Goal: Task Accomplishment & Management: Manage account settings

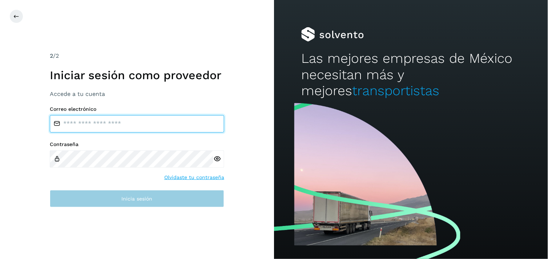
type input "**********"
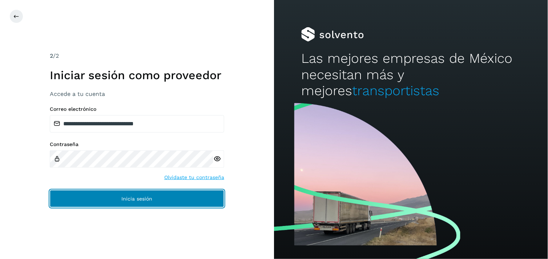
click at [162, 204] on button "Inicia sesión" at bounding box center [137, 198] width 174 height 17
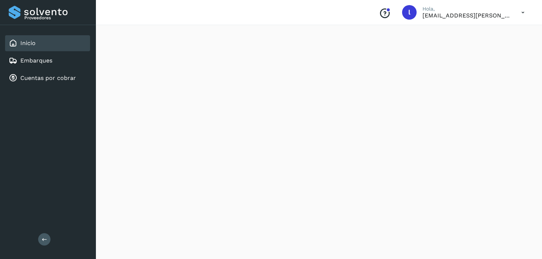
scroll to position [332, 0]
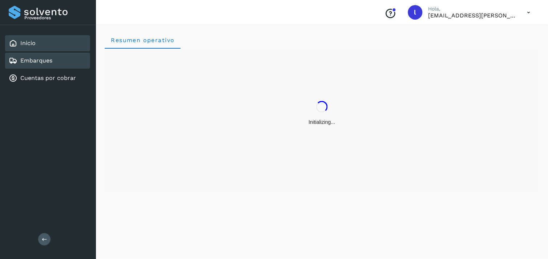
click at [44, 61] on link "Embarques" at bounding box center [36, 60] width 32 height 7
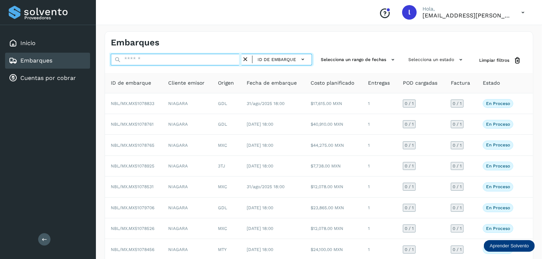
click at [151, 63] on input "text" at bounding box center [176, 60] width 131 height 12
paste input "**********"
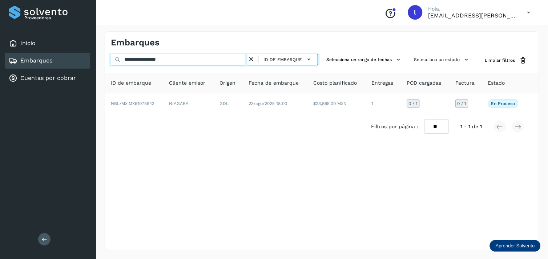
drag, startPoint x: 189, startPoint y: 61, endPoint x: 74, endPoint y: 59, distance: 115.1
click at [74, 59] on div "**********" at bounding box center [274, 129] width 548 height 259
paste input "text"
drag, startPoint x: 176, startPoint y: 60, endPoint x: 60, endPoint y: 68, distance: 116.1
click at [60, 68] on div "**********" at bounding box center [274, 129] width 548 height 259
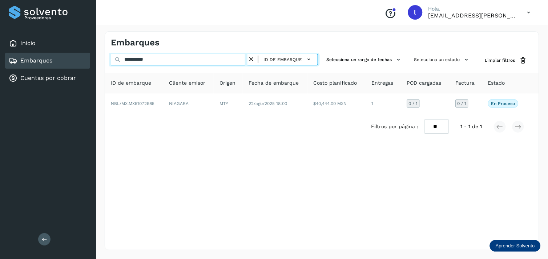
paste input "*******"
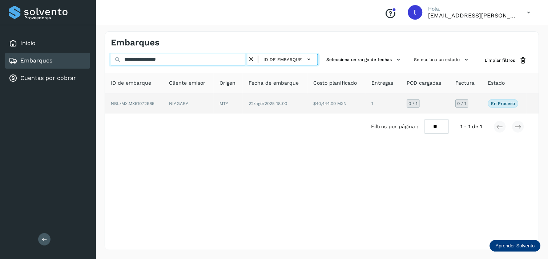
type input "**********"
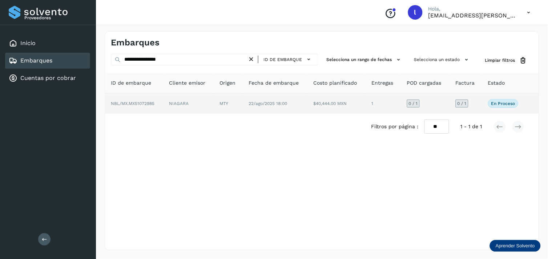
click at [137, 104] on span "NBL/MX.MX51072985" at bounding box center [133, 103] width 44 height 5
click at [129, 101] on span "NBL/MX.MX51072985" at bounding box center [133, 103] width 44 height 5
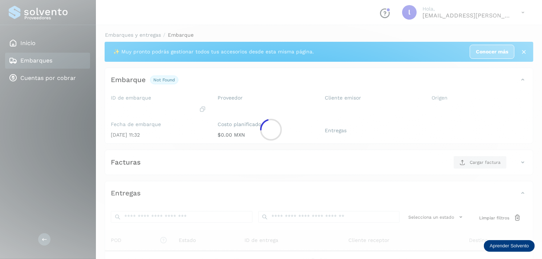
click at [141, 104] on div at bounding box center [271, 129] width 542 height 259
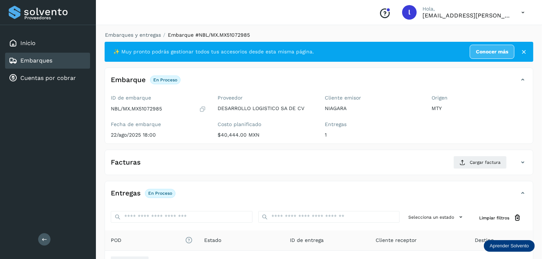
drag, startPoint x: 141, startPoint y: 104, endPoint x: 212, endPoint y: 89, distance: 73.0
click at [212, 89] on div "Embarque En proceso Verifica el estado de la factura o entregas asociadas a est…" at bounding box center [319, 83] width 428 height 18
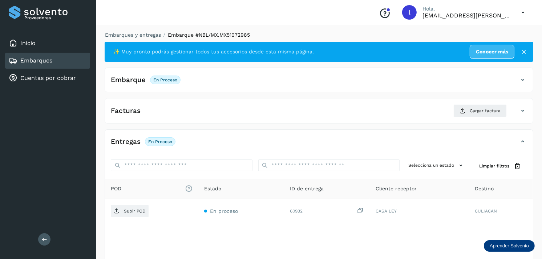
click at [478, 81] on icon at bounding box center [522, 80] width 9 height 9
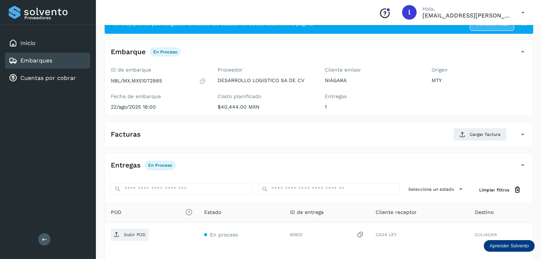
scroll to position [29, 0]
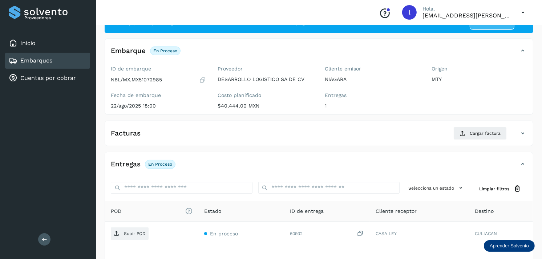
click at [268, 129] on div "Facturas Cargar factura" at bounding box center [311, 133] width 413 height 13
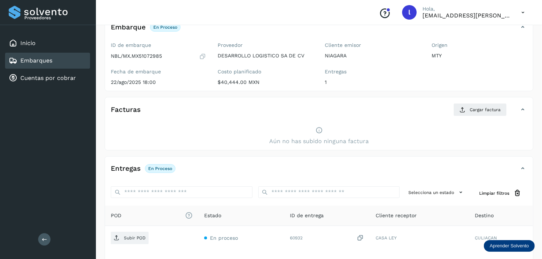
scroll to position [52, 0]
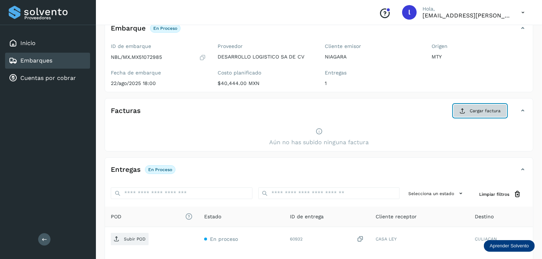
click at [478, 114] on span "Cargar factura" at bounding box center [485, 111] width 31 height 7
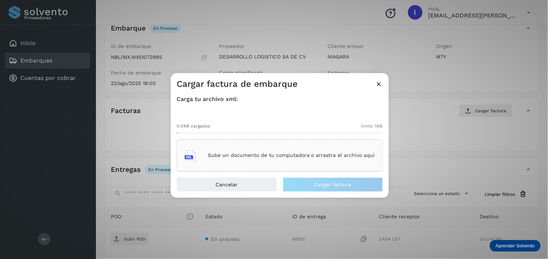
click at [202, 154] on div "Sube un documento de tu computadora o arrastra el archivo aquí" at bounding box center [280, 156] width 190 height 20
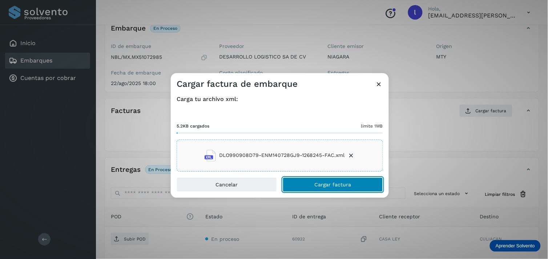
click at [325, 187] on button "Cargar factura" at bounding box center [333, 184] width 100 height 15
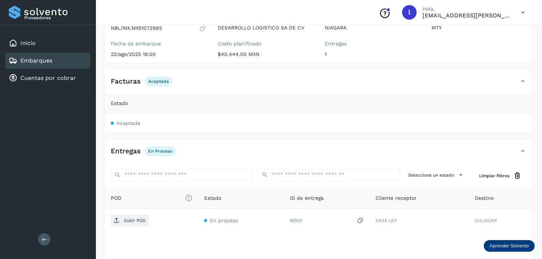
scroll to position [83, 0]
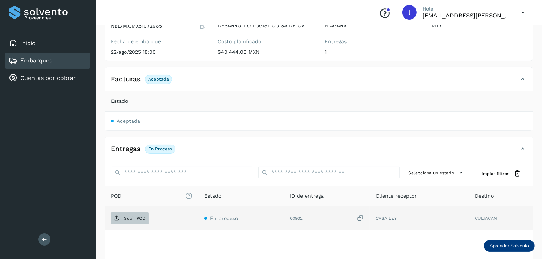
click at [122, 220] on span "Subir POD" at bounding box center [130, 218] width 38 height 12
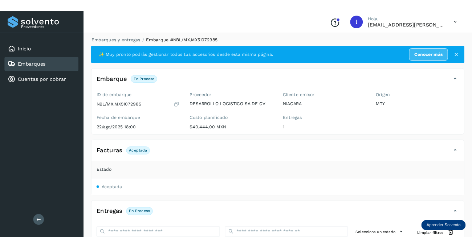
scroll to position [0, 0]
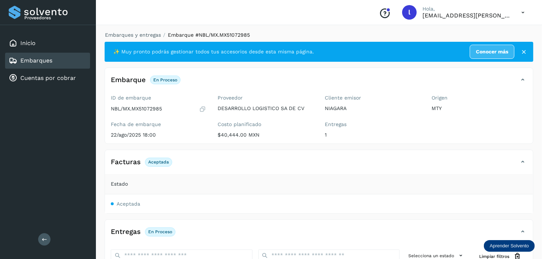
click at [32, 59] on link "Embarques" at bounding box center [36, 60] width 32 height 7
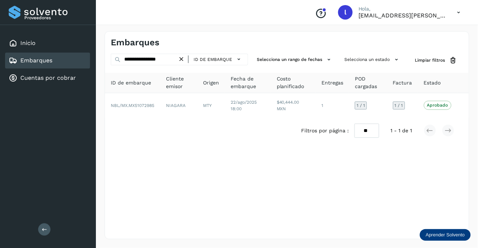
click at [182, 58] on icon at bounding box center [182, 60] width 8 height 8
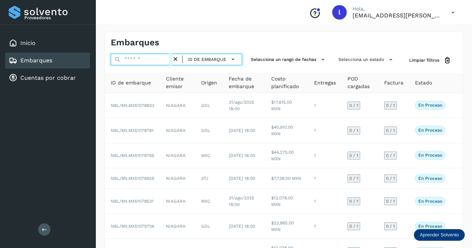
click at [145, 62] on input "text" at bounding box center [141, 60] width 61 height 12
paste input "**********"
type input "**********"
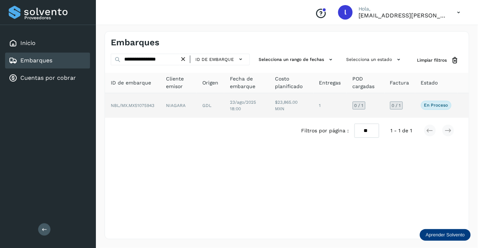
click at [137, 110] on td "NBL/MX.MX51075943" at bounding box center [132, 105] width 55 height 25
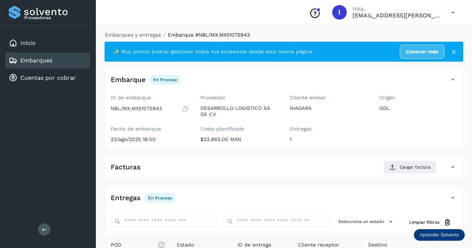
scroll to position [44, 0]
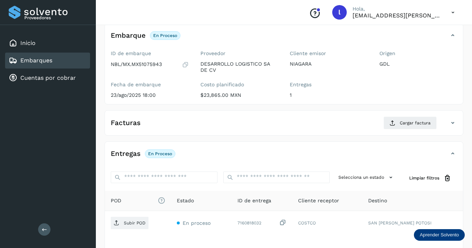
click at [215, 123] on div "Facturas Cargar factura" at bounding box center [277, 123] width 344 height 13
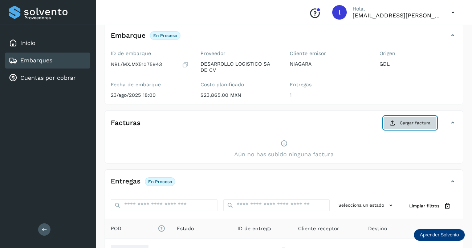
click at [402, 120] on span "Cargar factura" at bounding box center [415, 123] width 31 height 7
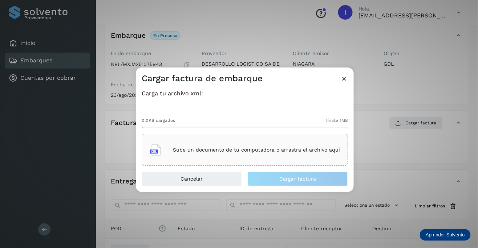
click at [272, 150] on p "Sube un documento de tu computadora o arrastra el archivo aquí" at bounding box center [256, 150] width 167 height 6
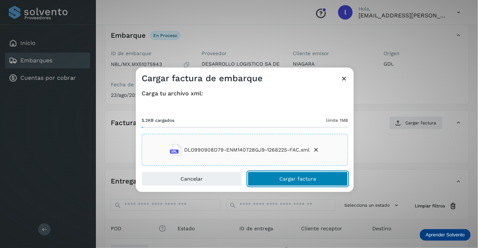
click at [280, 179] on span "Cargar factura" at bounding box center [298, 179] width 37 height 5
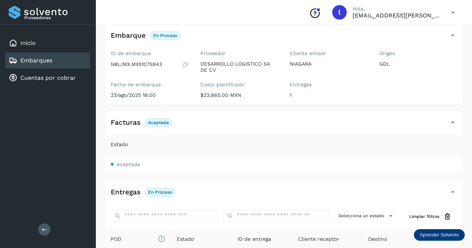
scroll to position [141, 0]
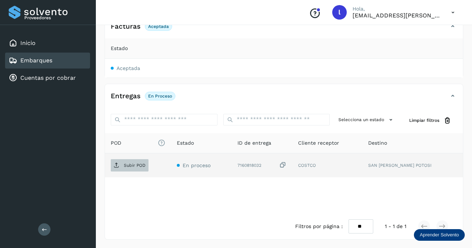
click at [126, 166] on p "Subir POD" at bounding box center [135, 165] width 22 height 5
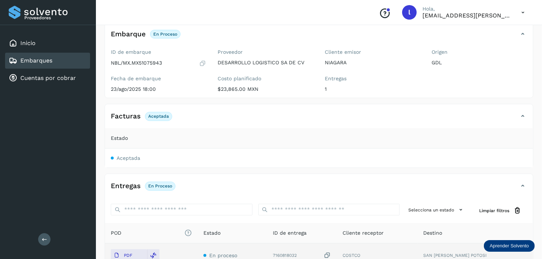
scroll to position [45, 0]
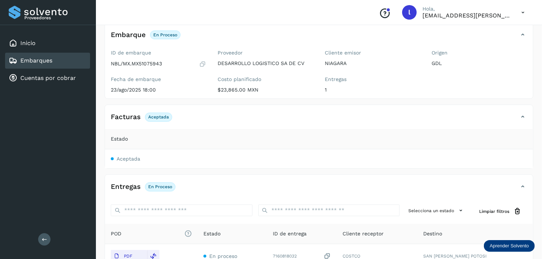
click at [38, 56] on div "Embarques" at bounding box center [31, 60] width 44 height 9
